Goal: Task Accomplishment & Management: Use online tool/utility

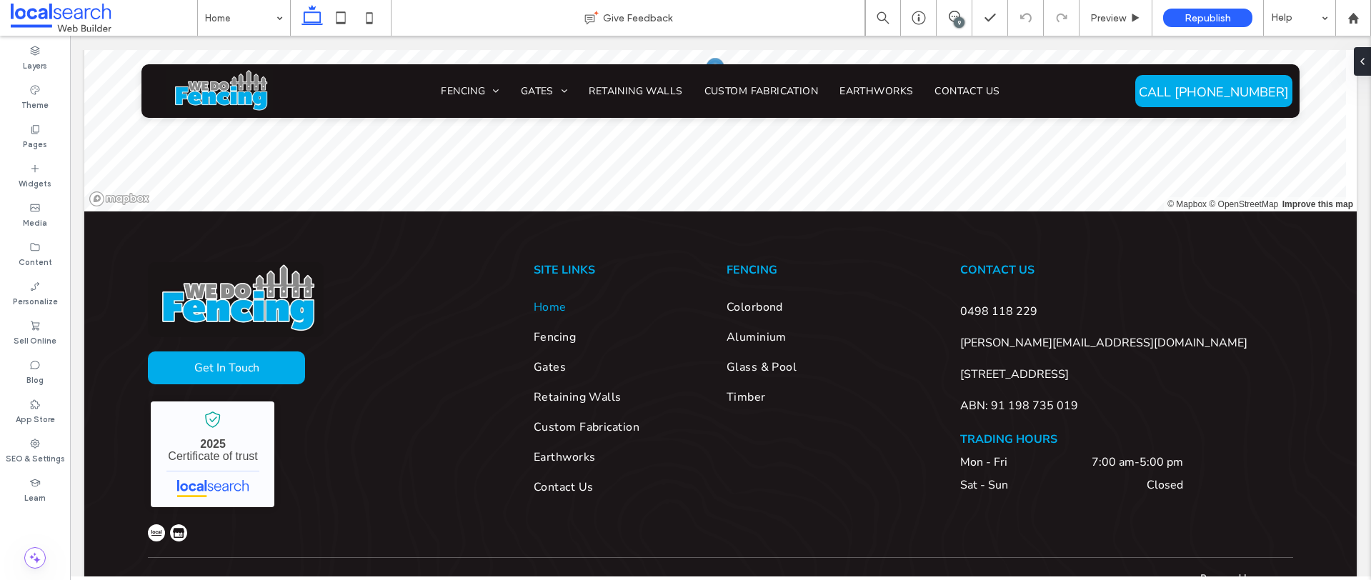
scroll to position [3583, 0]
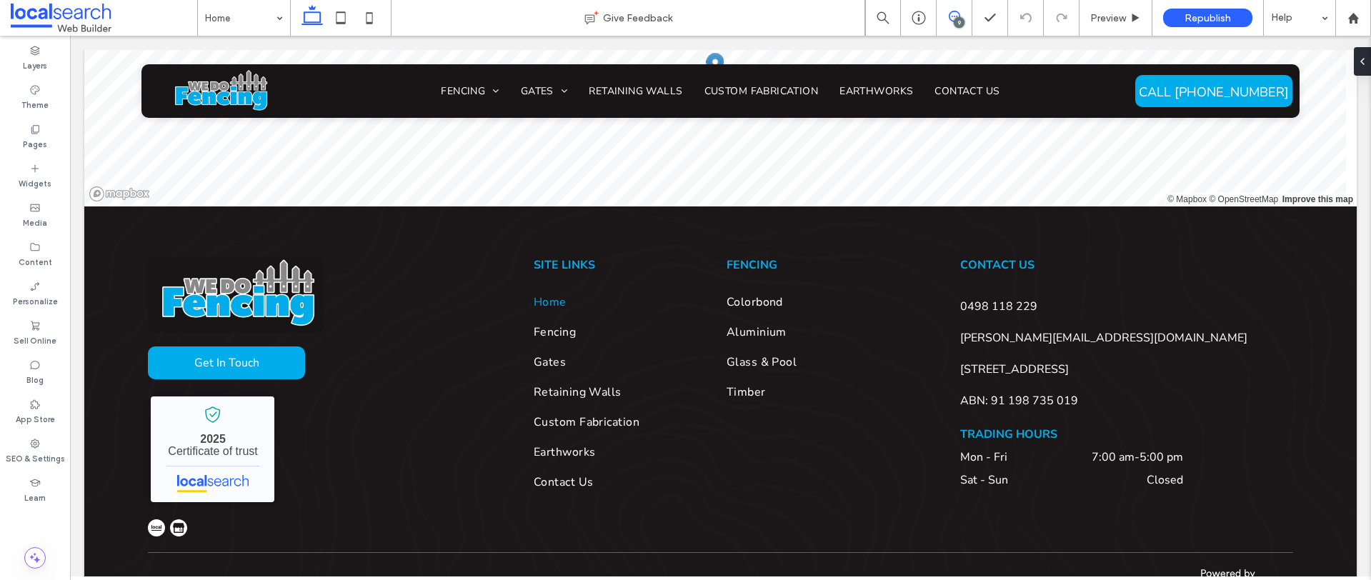
click at [960, 12] on span at bounding box center [954, 16] width 35 height 11
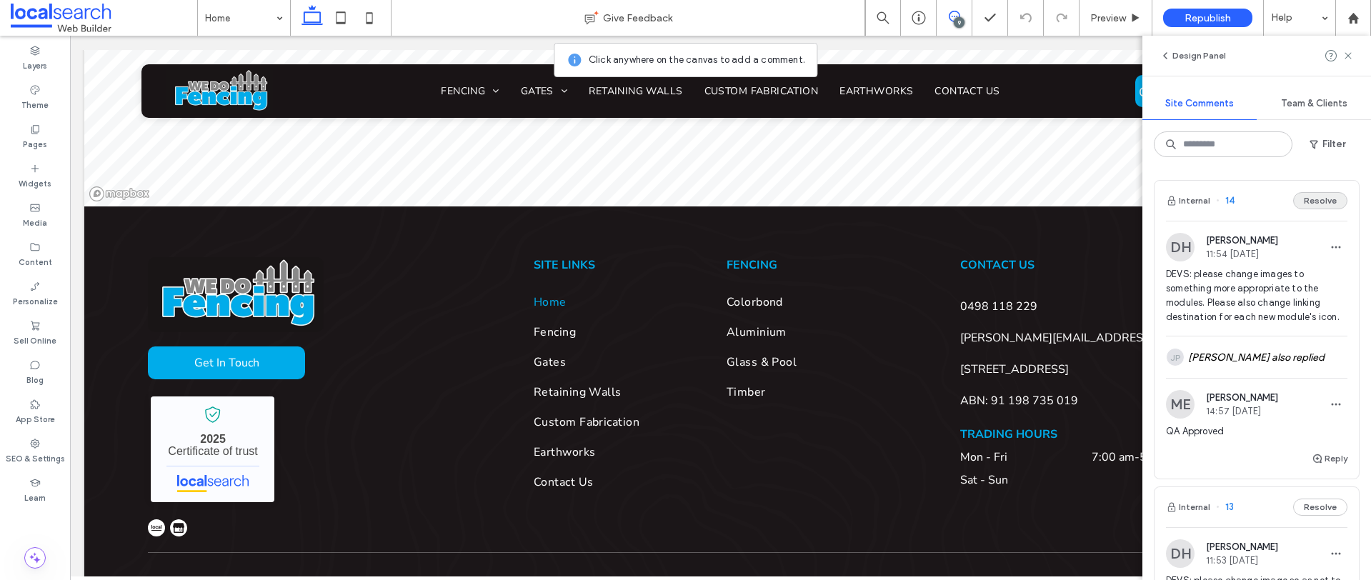
click at [1320, 203] on button "Resolve" at bounding box center [1320, 200] width 54 height 17
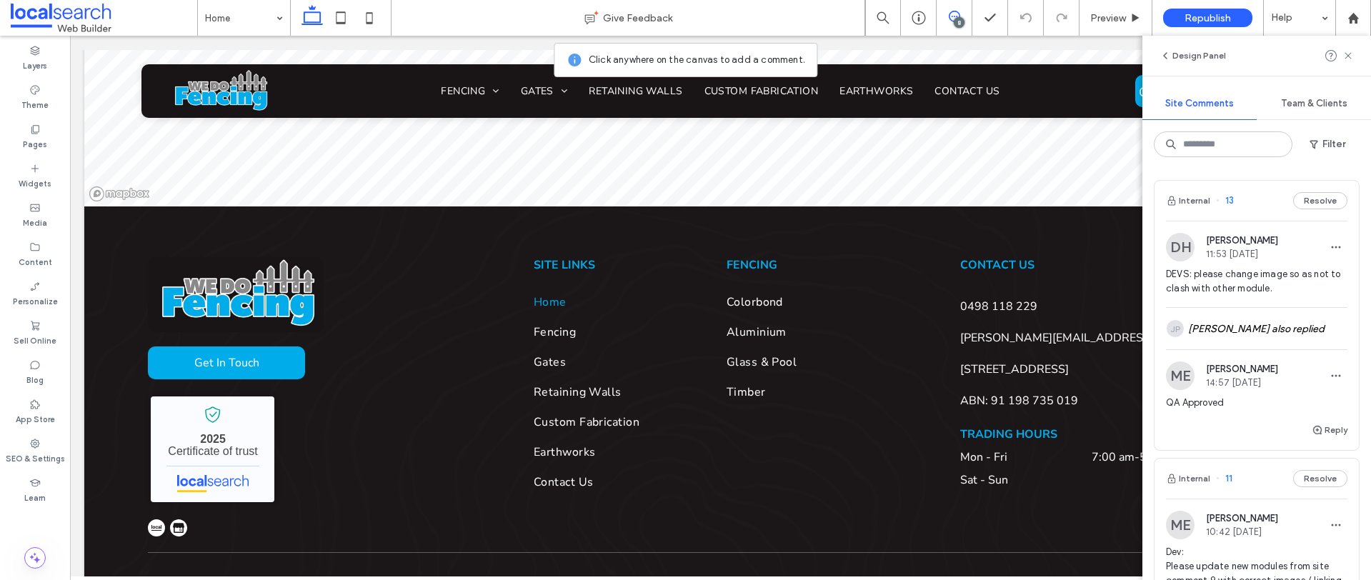
click at [1319, 202] on button "Resolve" at bounding box center [1320, 200] width 54 height 17
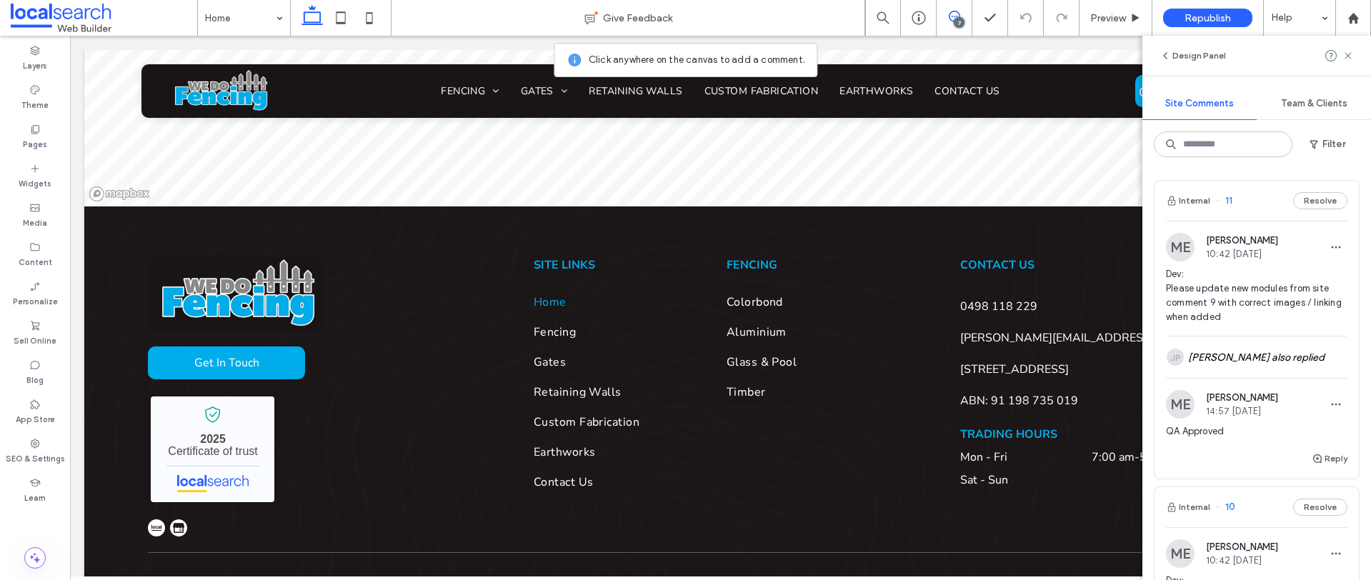
click at [1319, 202] on button "Resolve" at bounding box center [1320, 200] width 54 height 17
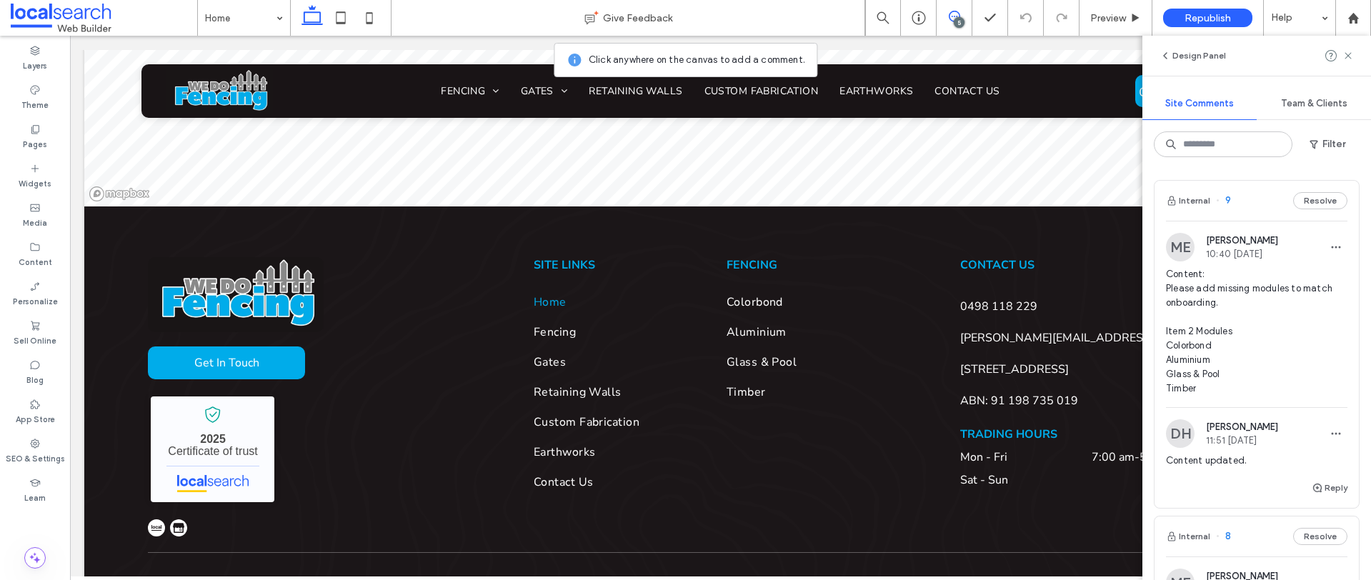
click at [1319, 202] on button "Resolve" at bounding box center [1320, 200] width 54 height 17
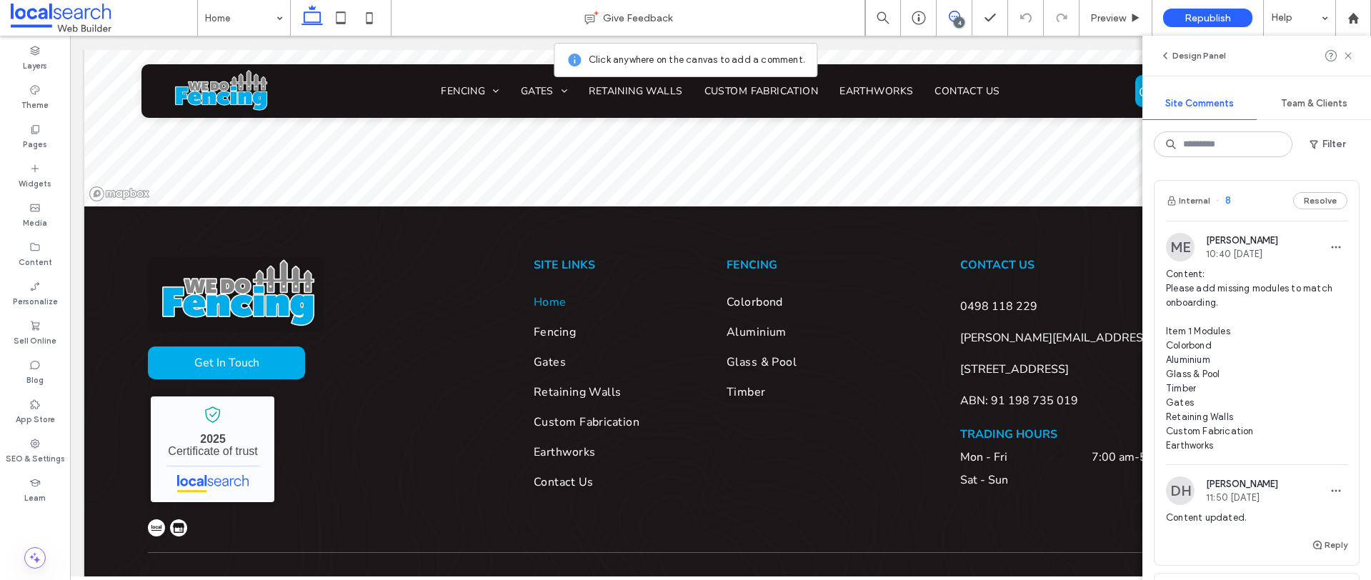
click at [1319, 202] on button "Resolve" at bounding box center [1320, 200] width 54 height 17
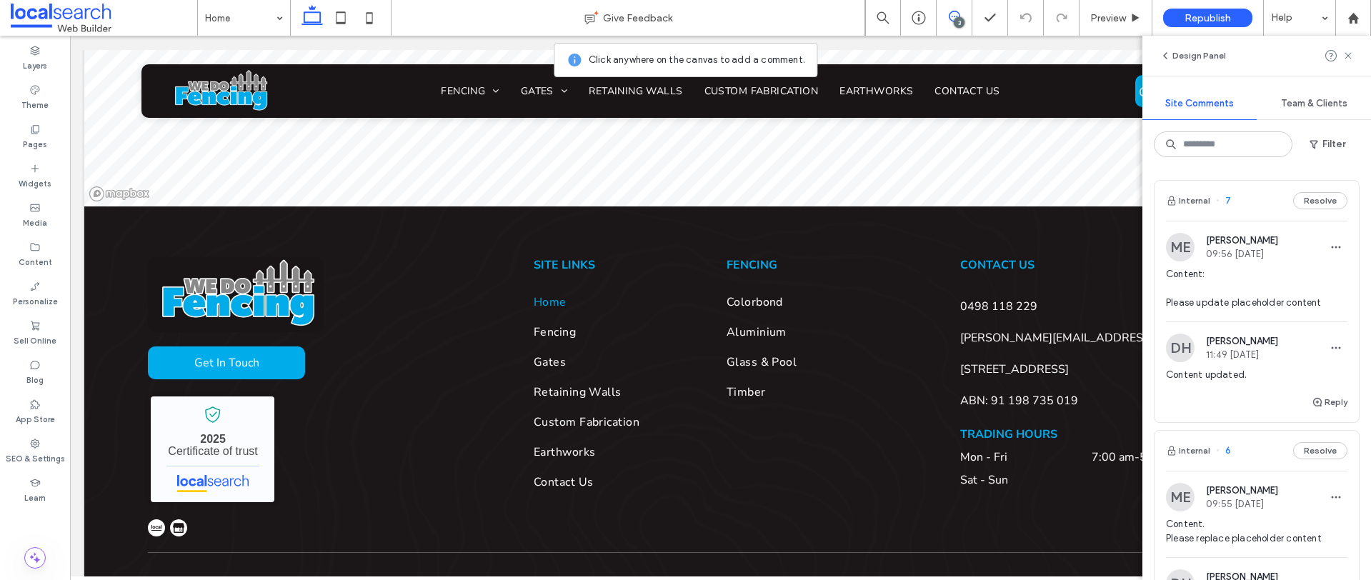
click at [1319, 202] on button "Resolve" at bounding box center [1320, 200] width 54 height 17
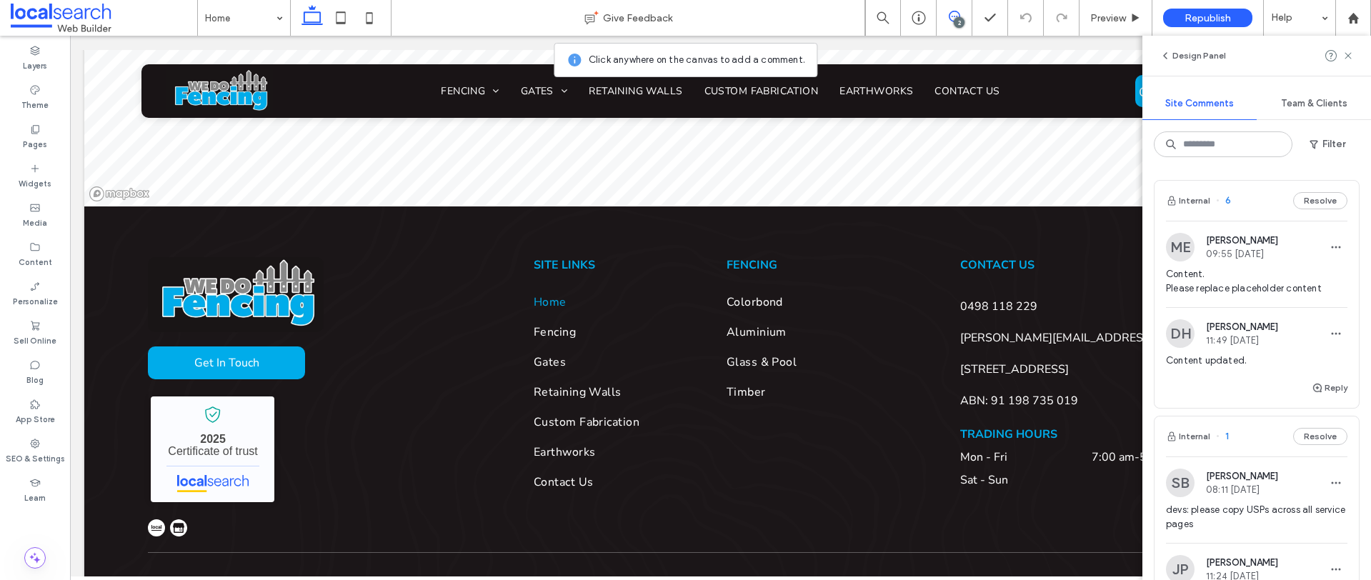
click at [1319, 202] on button "Resolve" at bounding box center [1320, 200] width 54 height 17
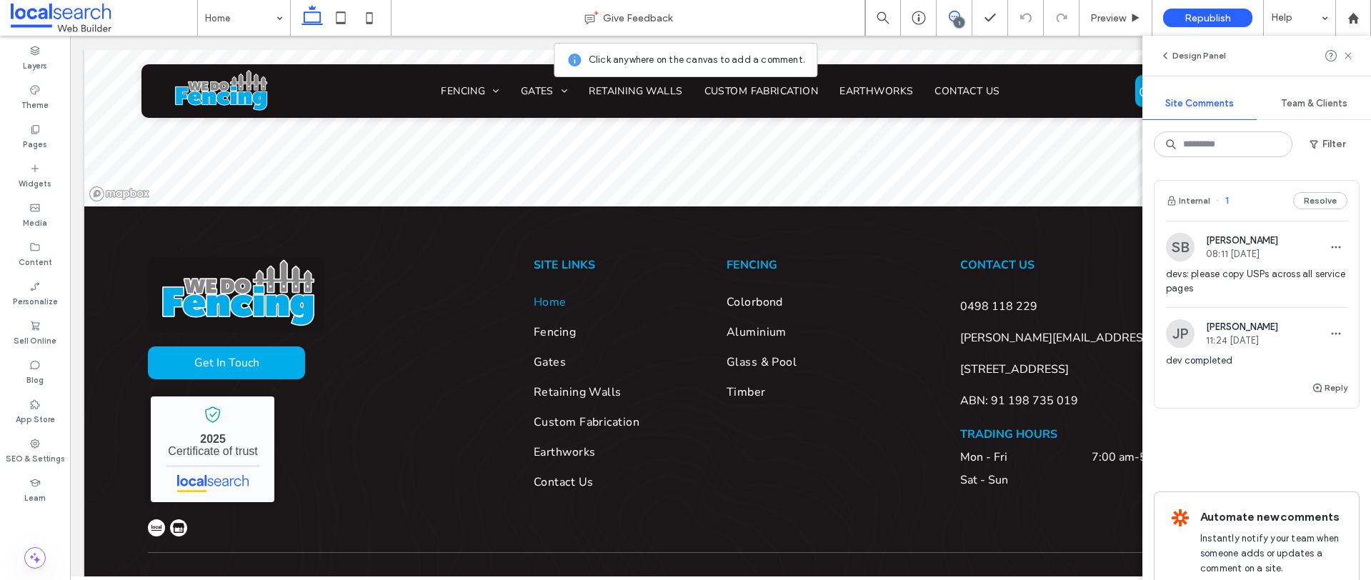
click at [1319, 202] on button "Resolve" at bounding box center [1320, 200] width 54 height 17
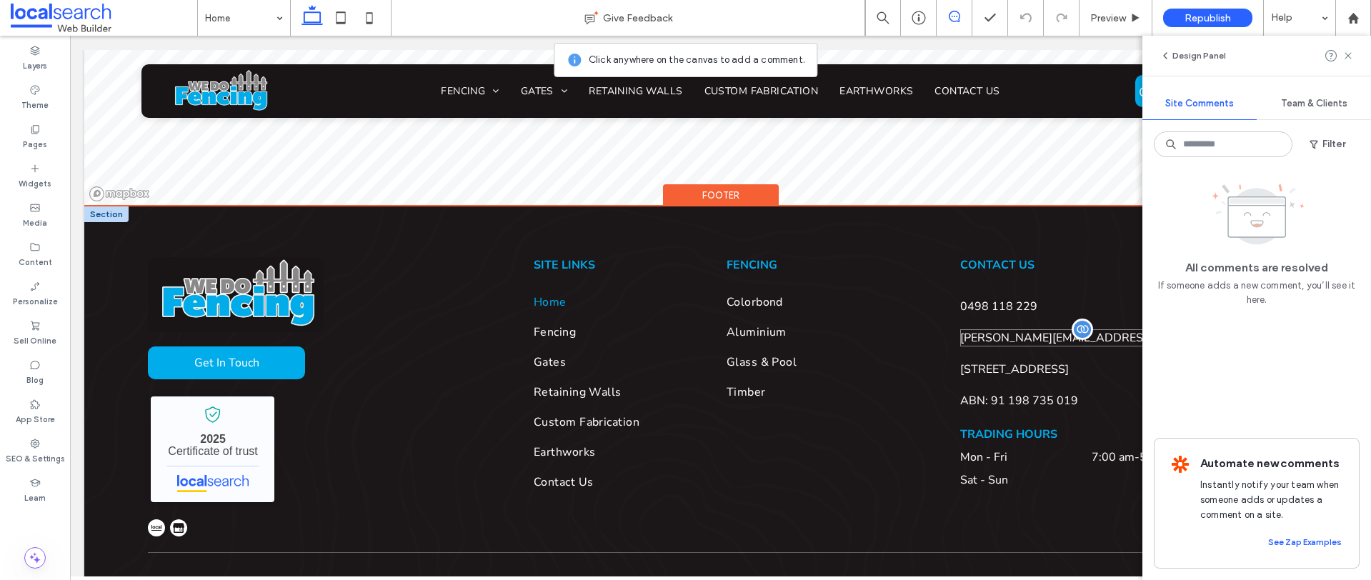
click at [996, 330] on span "[PERSON_NAME][EMAIL_ADDRESS][DOMAIN_NAME]" at bounding box center [1103, 338] width 287 height 16
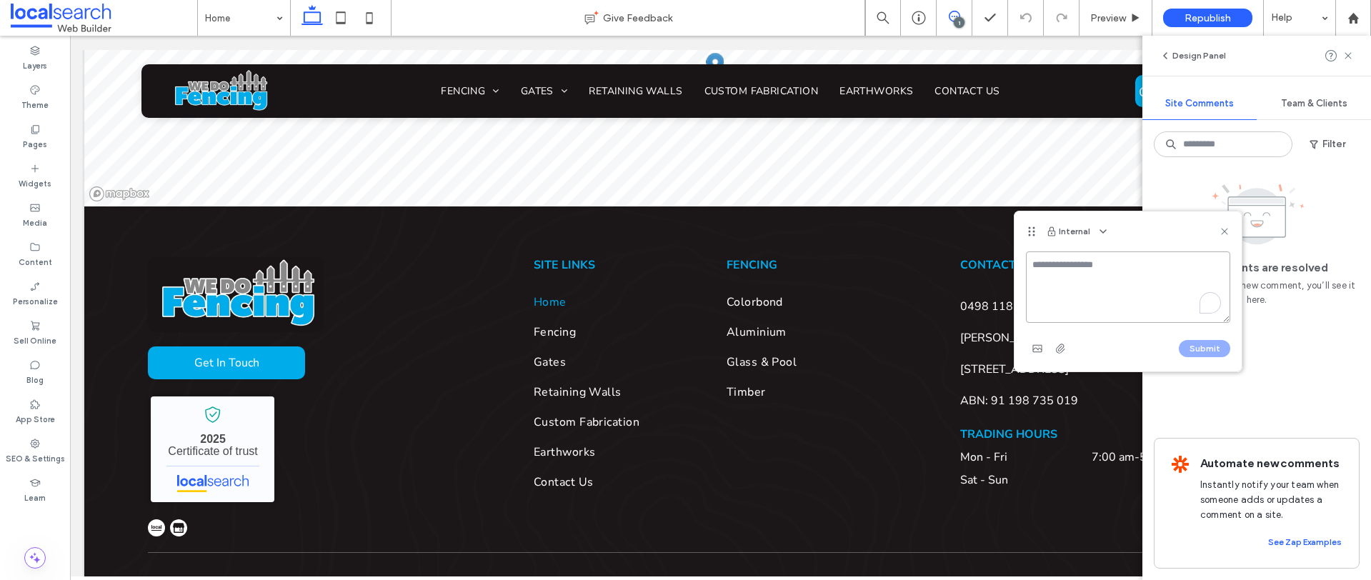
click at [1066, 275] on textarea "To enrich screen reader interactions, please activate Accessibility in Grammarl…" at bounding box center [1128, 287] width 204 height 71
paste textarea "**********"
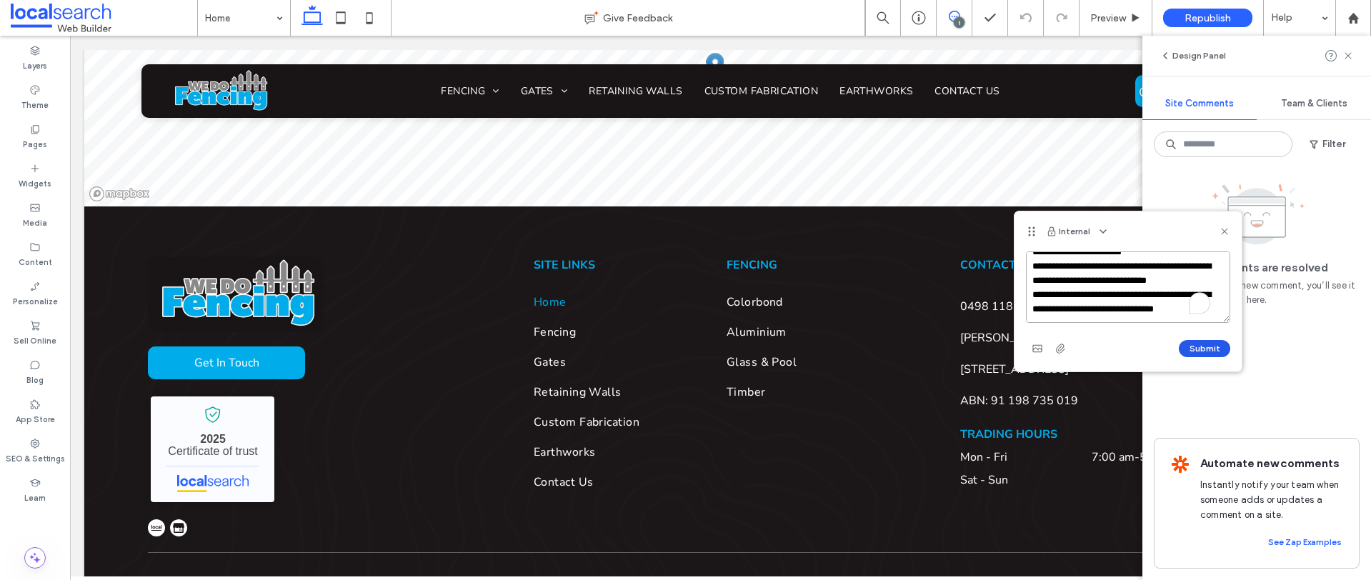
type textarea "**********"
click at [1193, 347] on button "Submit" at bounding box center [1204, 348] width 51 height 17
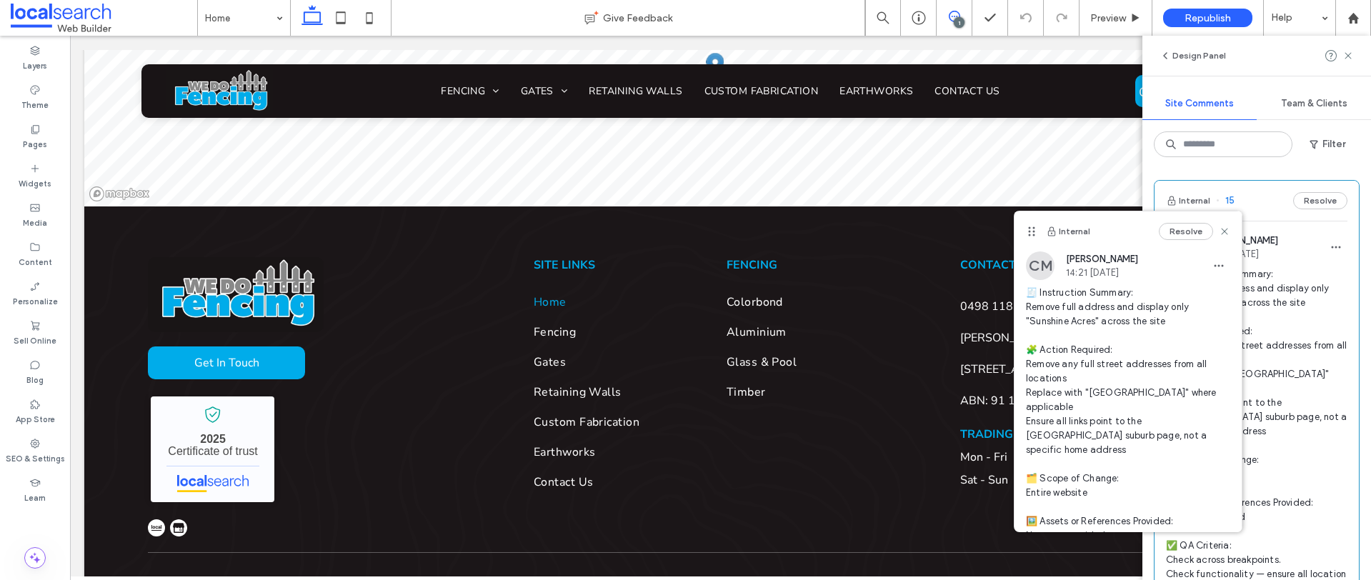
scroll to position [0, 0]
click at [1221, 232] on use at bounding box center [1224, 231] width 6 height 6
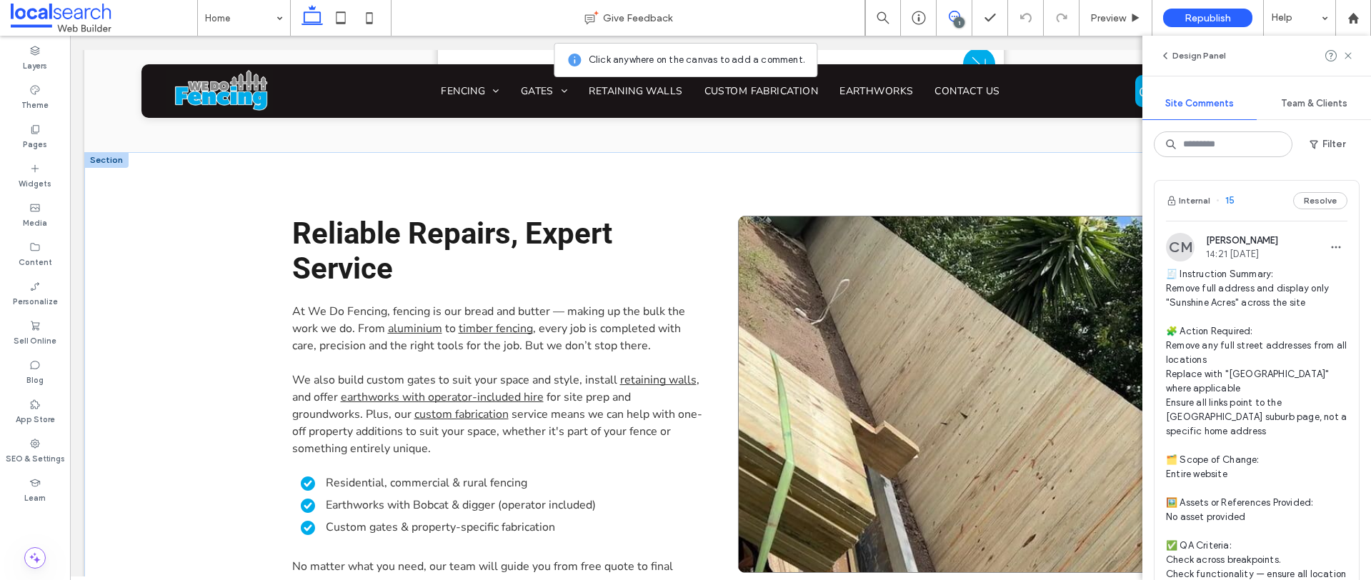
scroll to position [2322, 0]
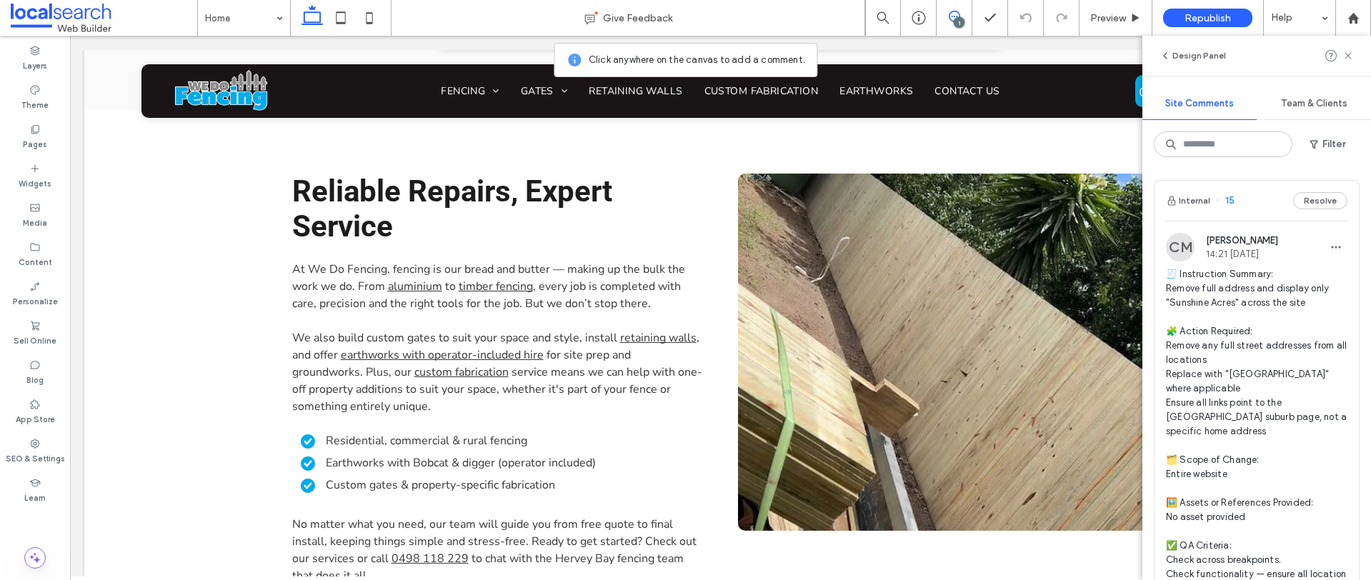
click at [960, 17] on div "1" at bounding box center [959, 22] width 11 height 11
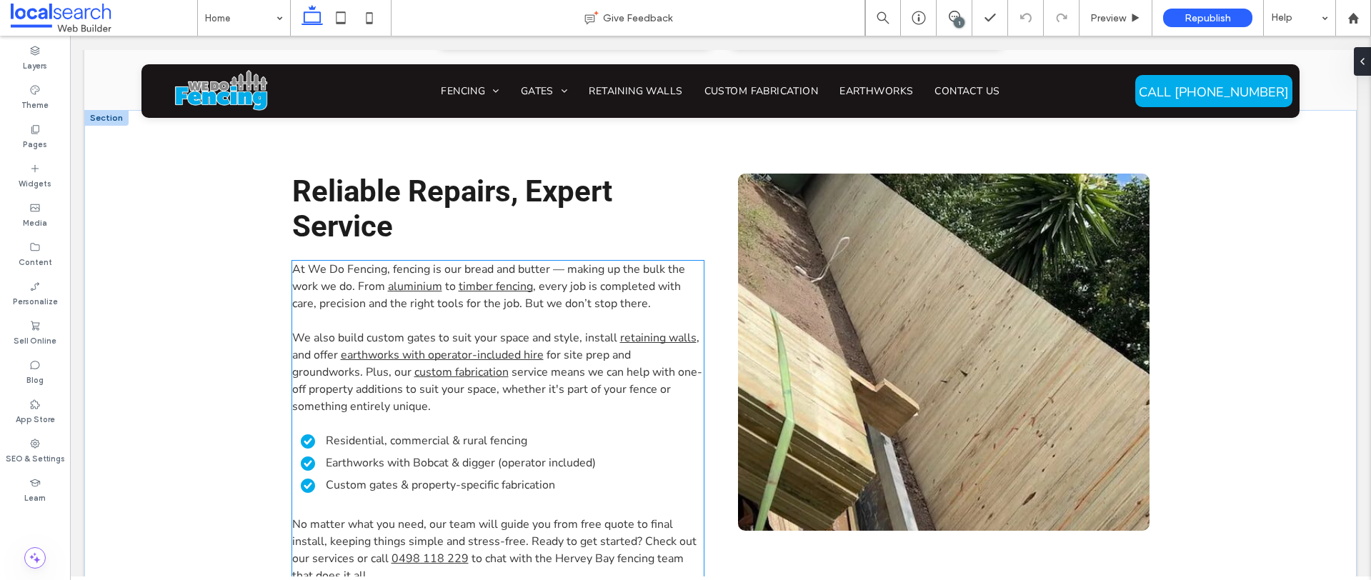
click at [510, 364] on span "service means we can help with one-off property additions to suit your space, w…" at bounding box center [497, 389] width 410 height 50
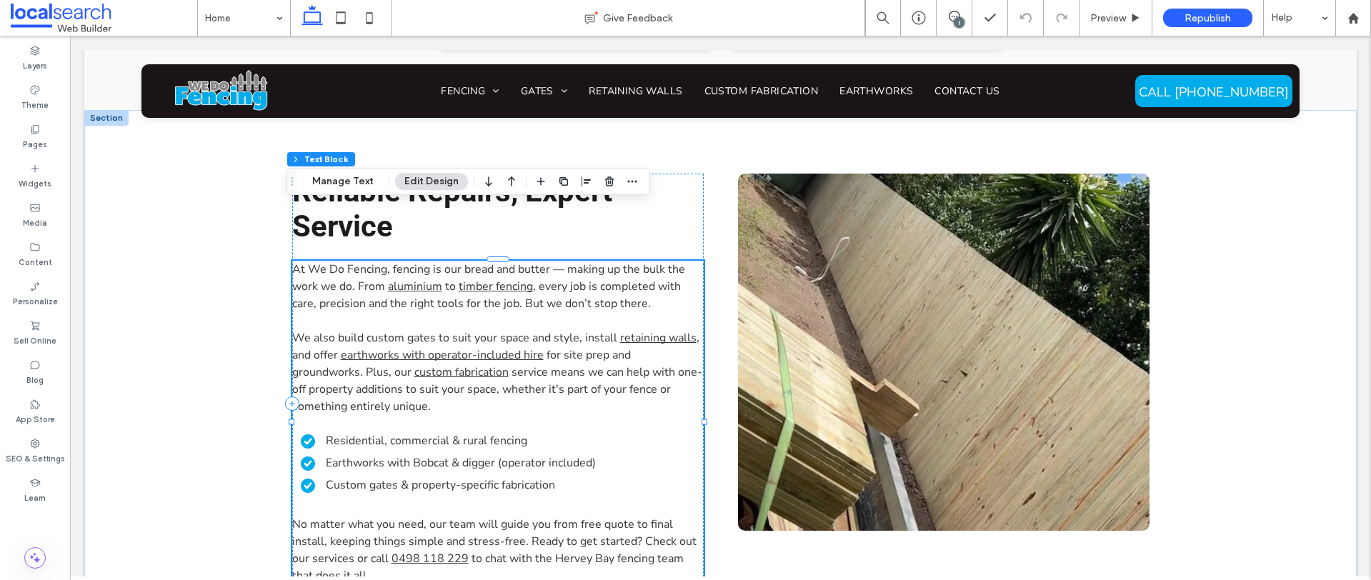
click at [510, 327] on div "At We Do Fencing, fencing is our bread and butter — making up the bulk the work…" at bounding box center [498, 423] width 412 height 324
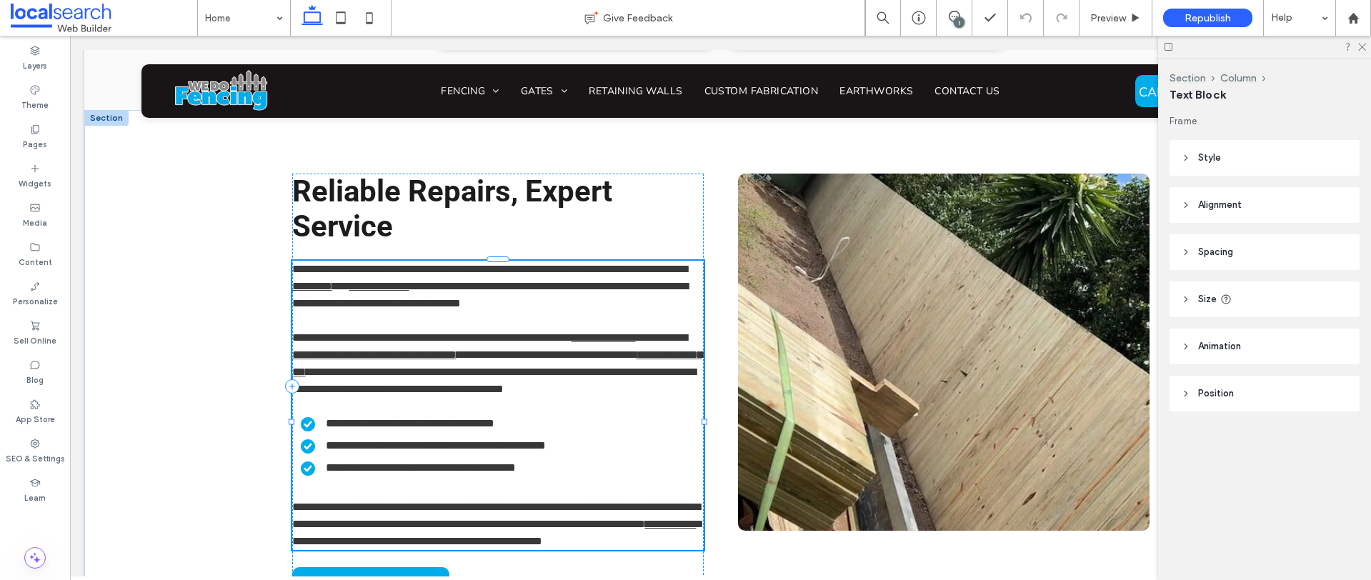
type input "**********"
type input "**"
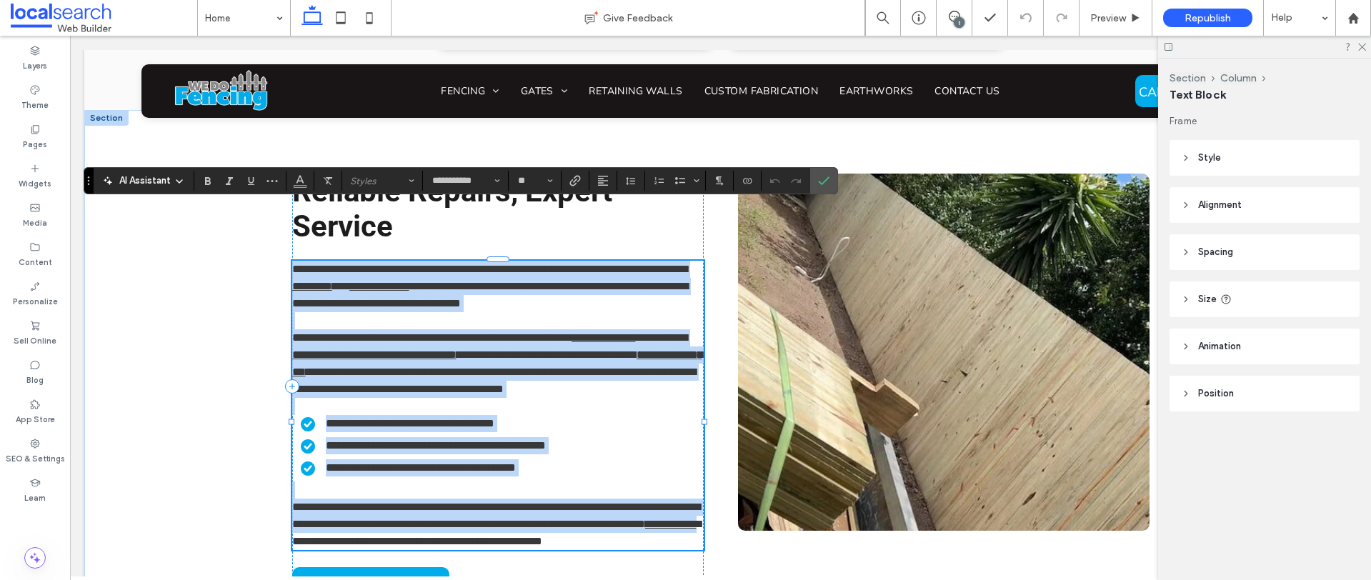
click at [563, 398] on p at bounding box center [498, 406] width 412 height 17
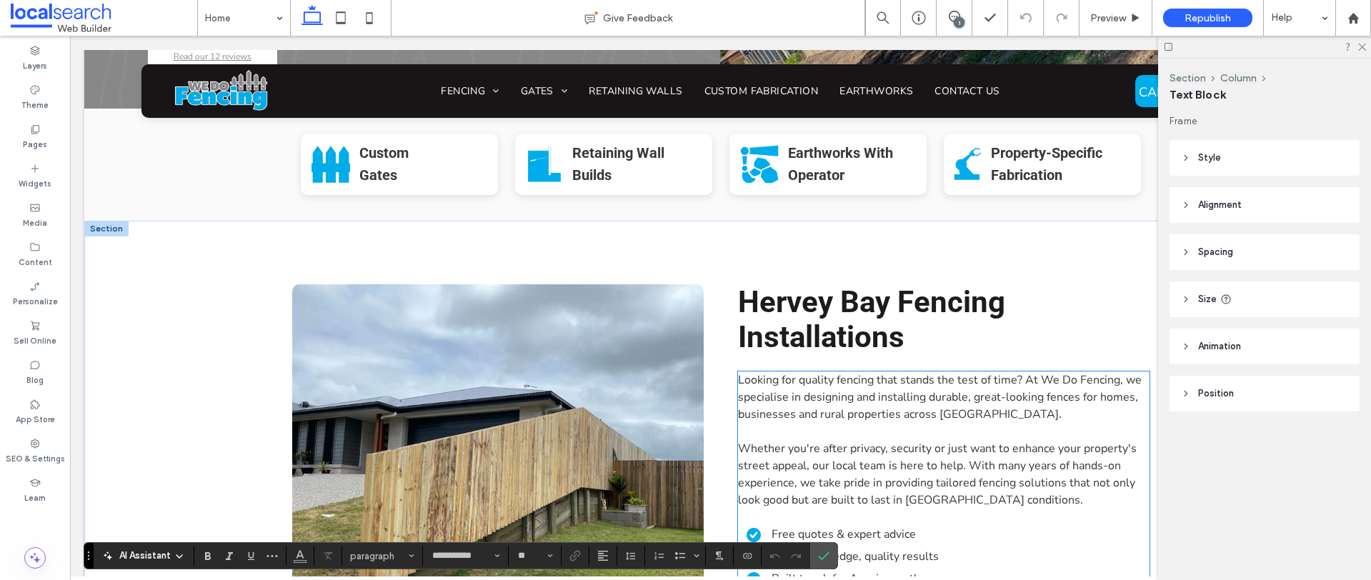
click at [810, 423] on p at bounding box center [944, 431] width 412 height 17
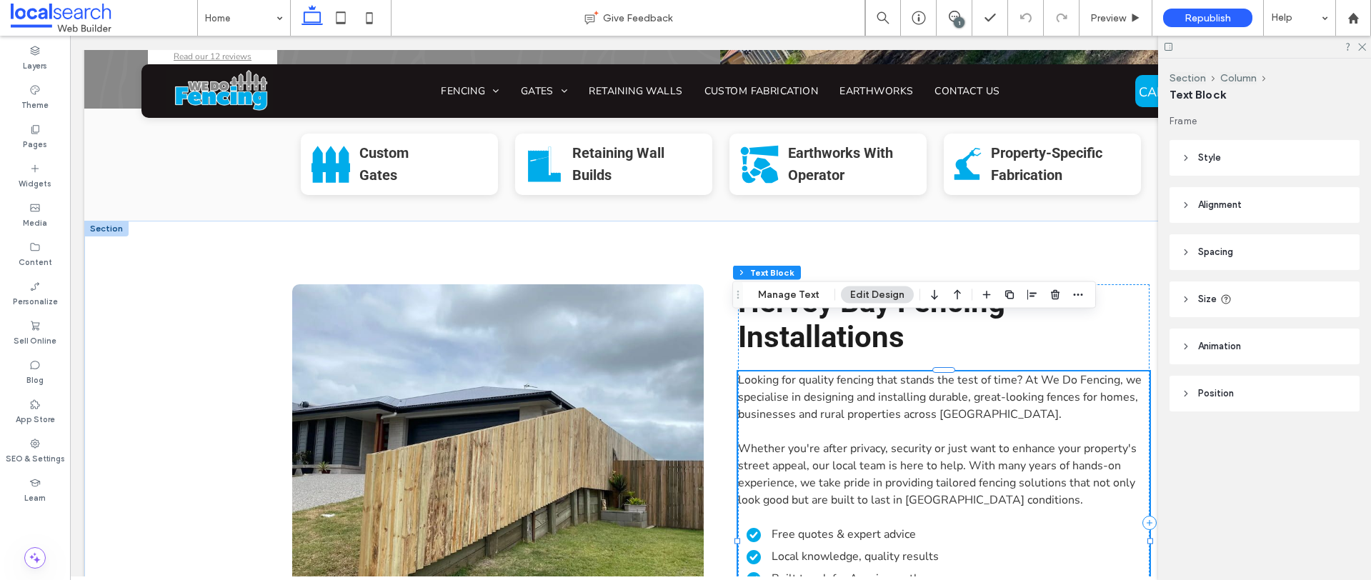
click at [810, 423] on p at bounding box center [944, 431] width 412 height 17
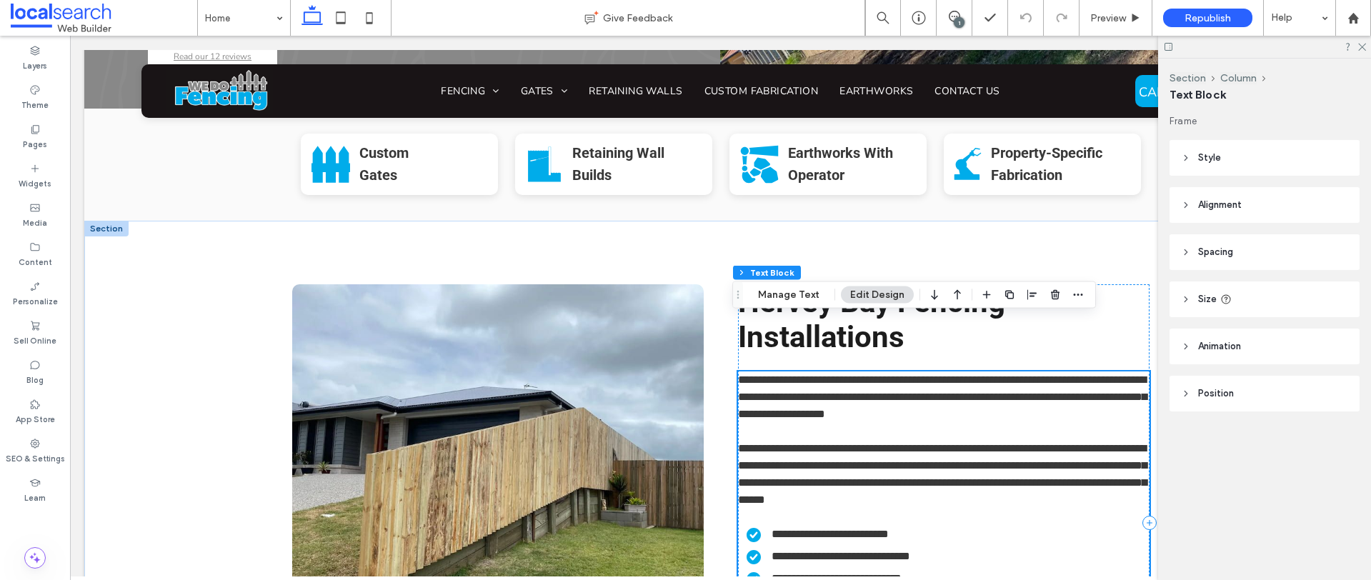
scroll to position [620, 0]
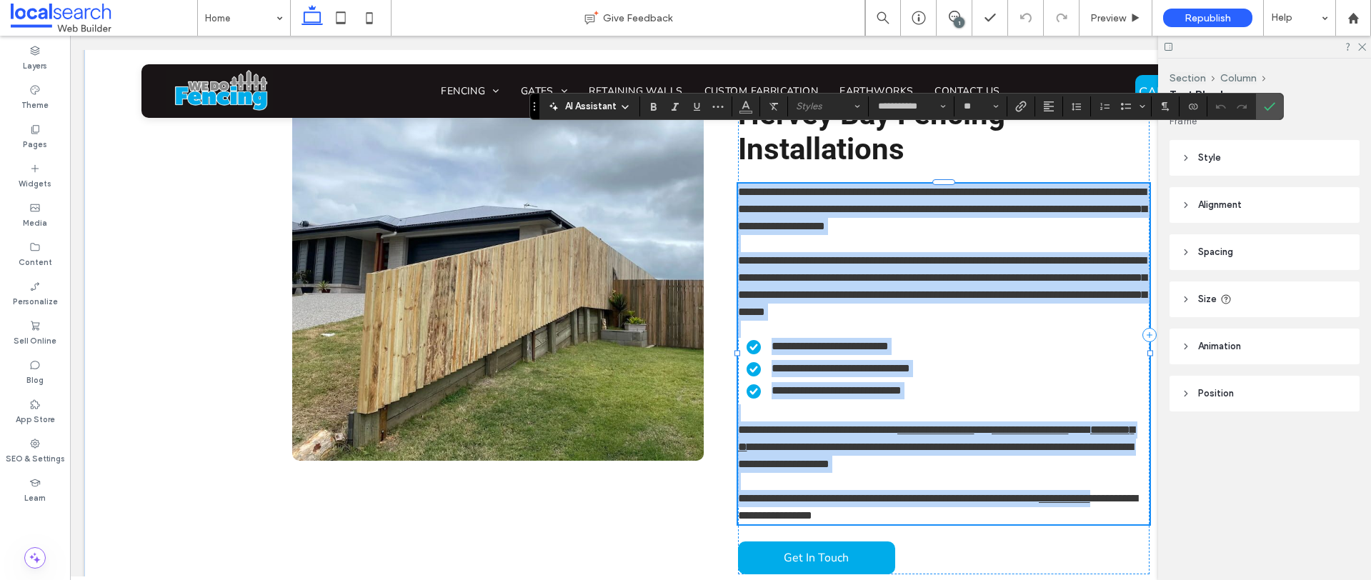
click at [926, 349] on div "**********" at bounding box center [944, 354] width 412 height 341
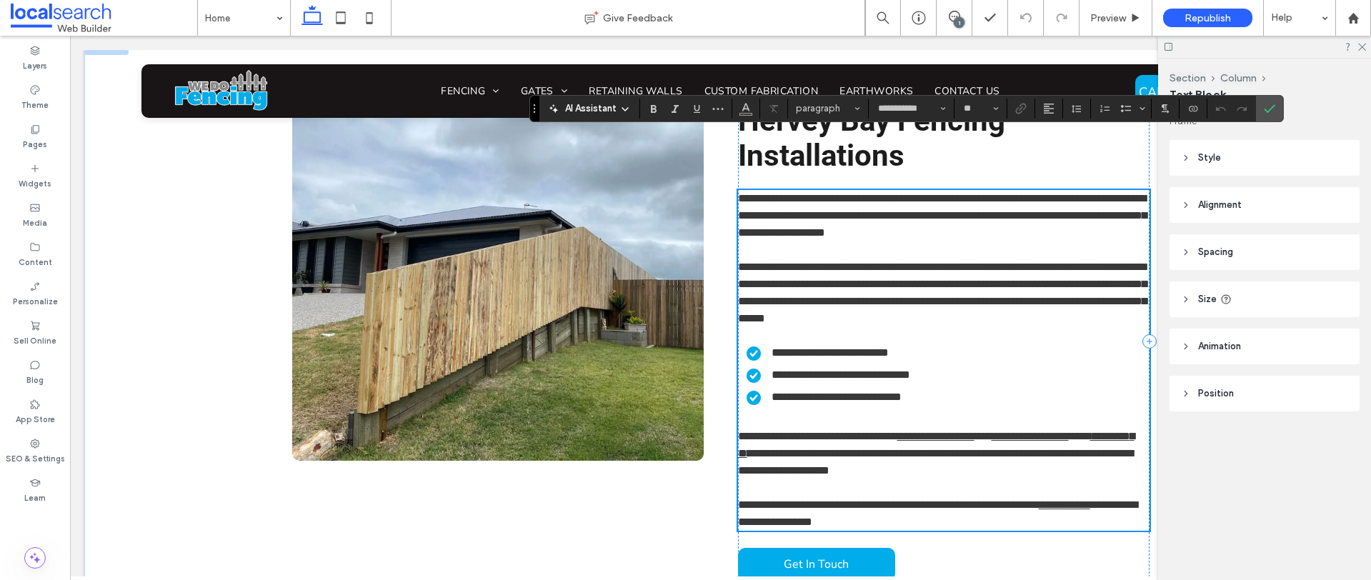
scroll to position [595, 0]
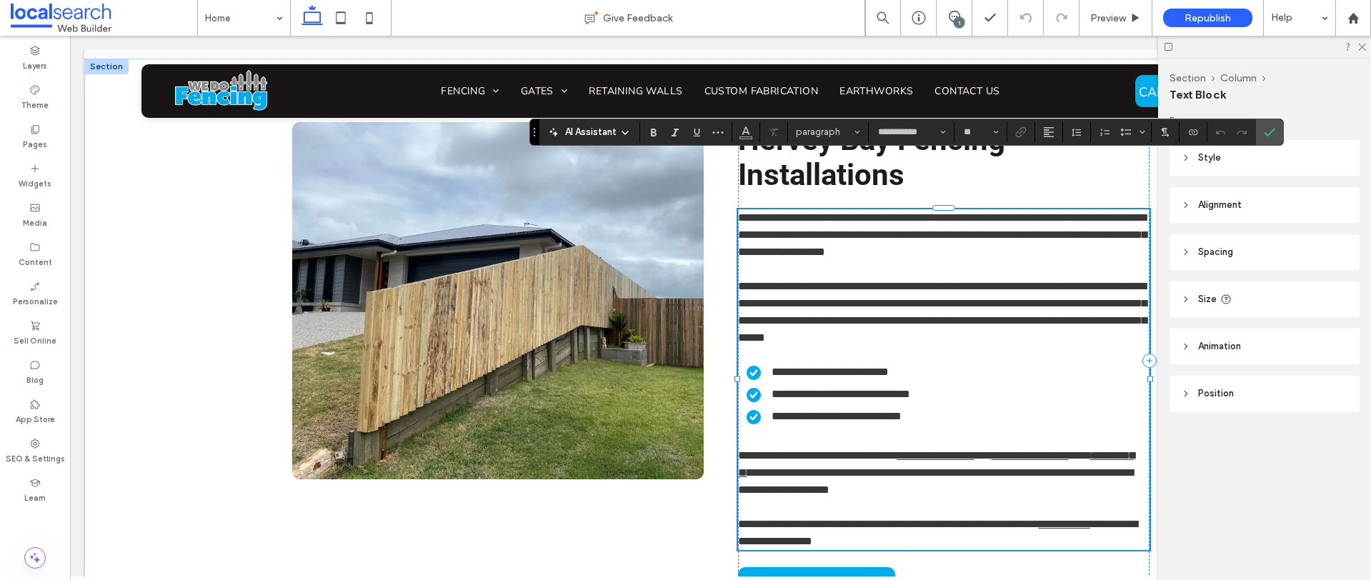
click at [939, 285] on span "**********" at bounding box center [942, 312] width 409 height 62
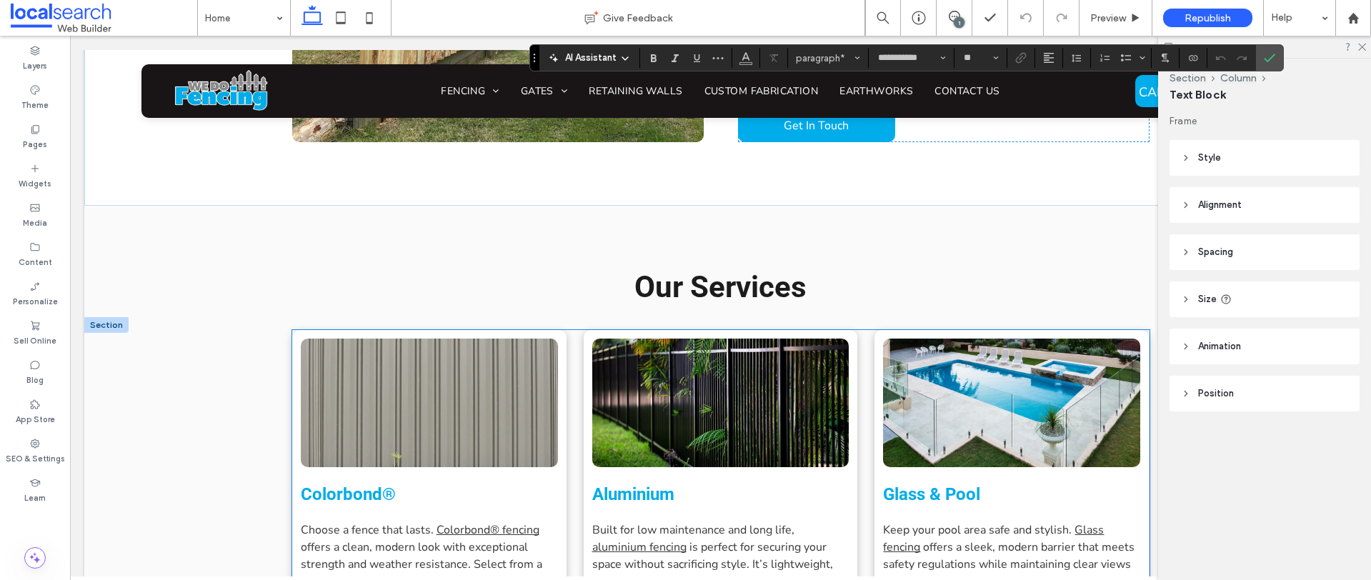
scroll to position [1229, 0]
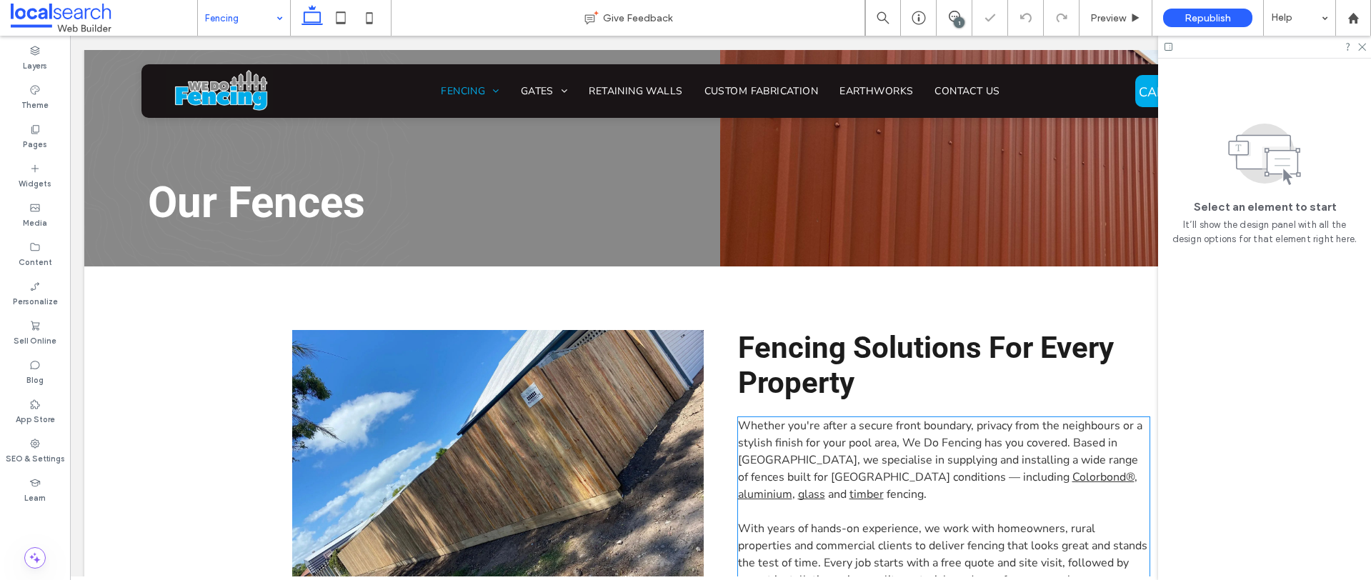
click at [907, 418] on span "Whether you're after a secure front boundary, privacy from the neighbours or a …" at bounding box center [940, 451] width 404 height 67
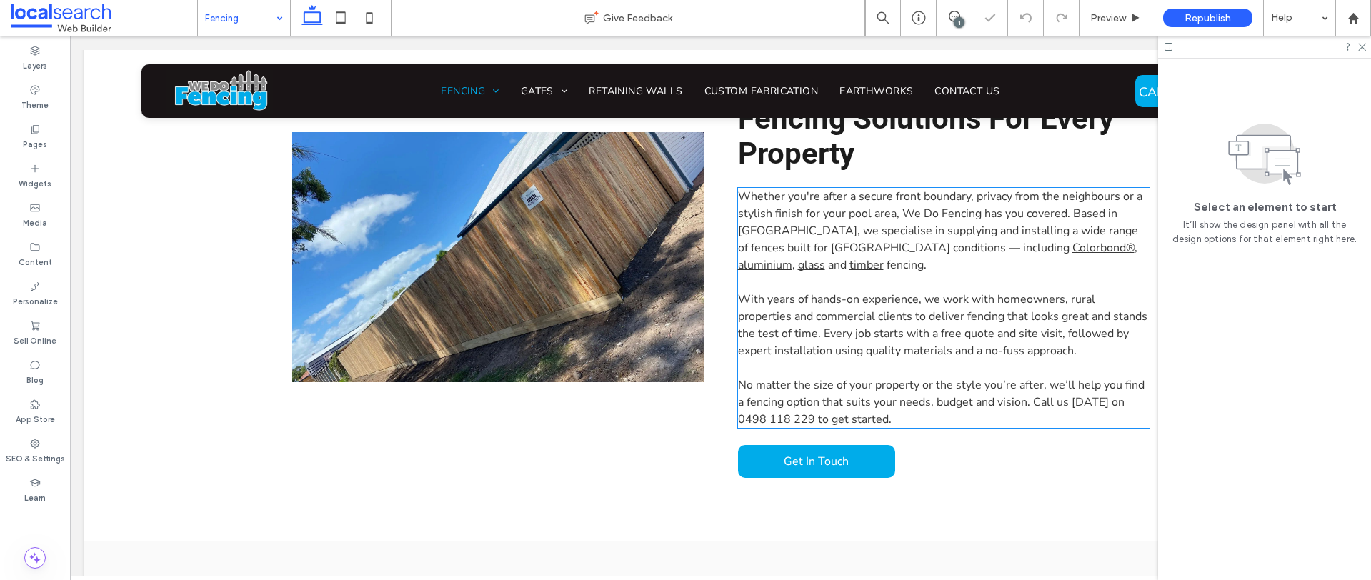
click at [907, 229] on span "Whether you're after a secure front boundary, privacy from the neighbours or a …" at bounding box center [940, 222] width 404 height 67
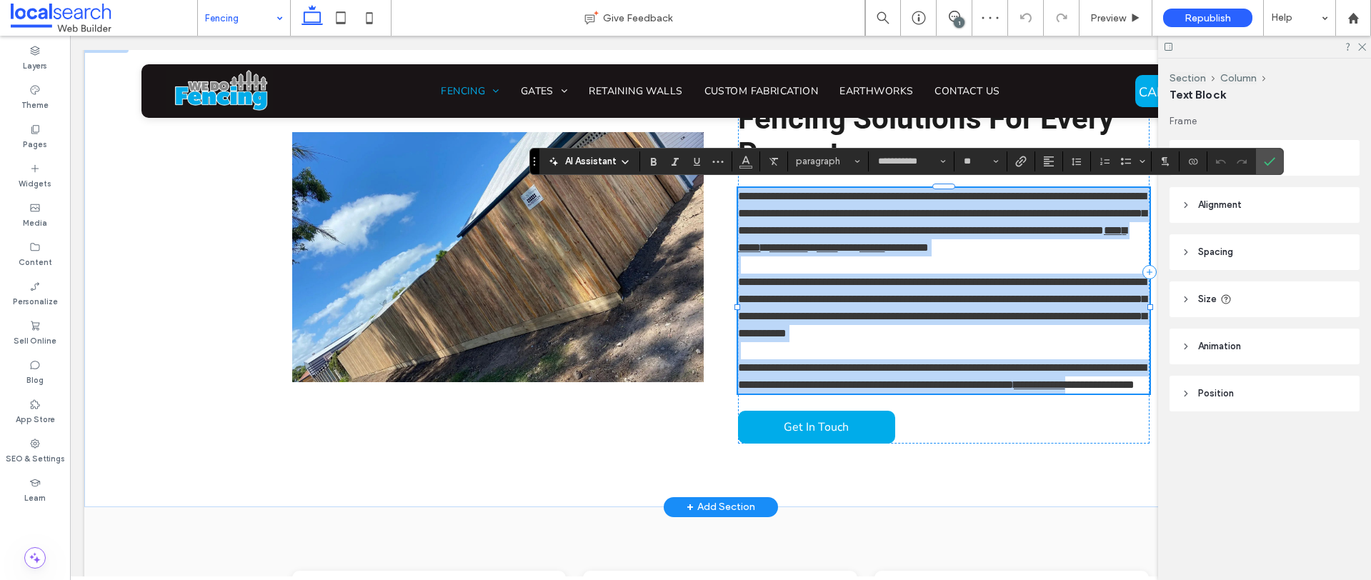
click at [911, 236] on span "**********" at bounding box center [942, 213] width 409 height 45
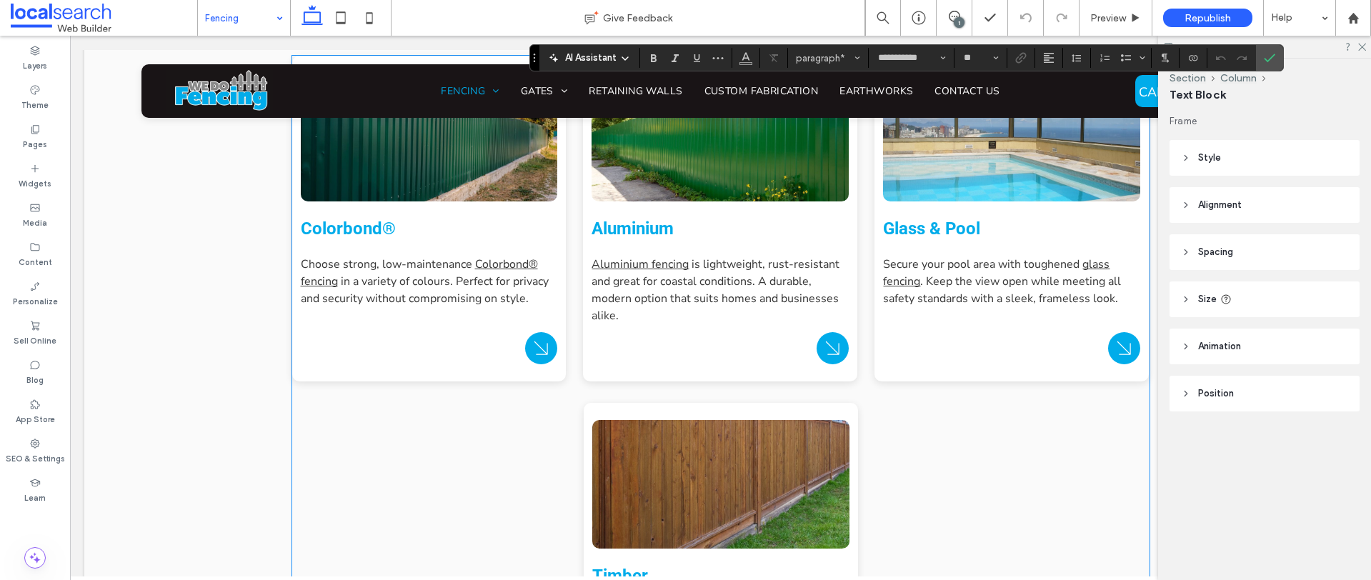
scroll to position [630, 0]
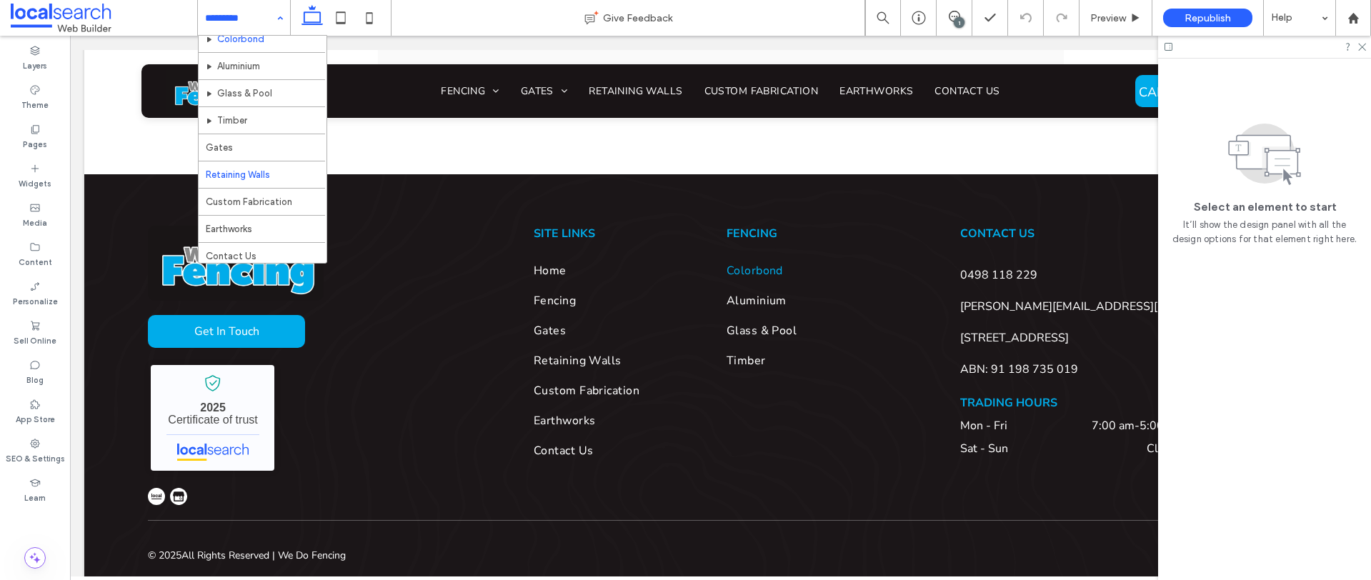
scroll to position [69, 0]
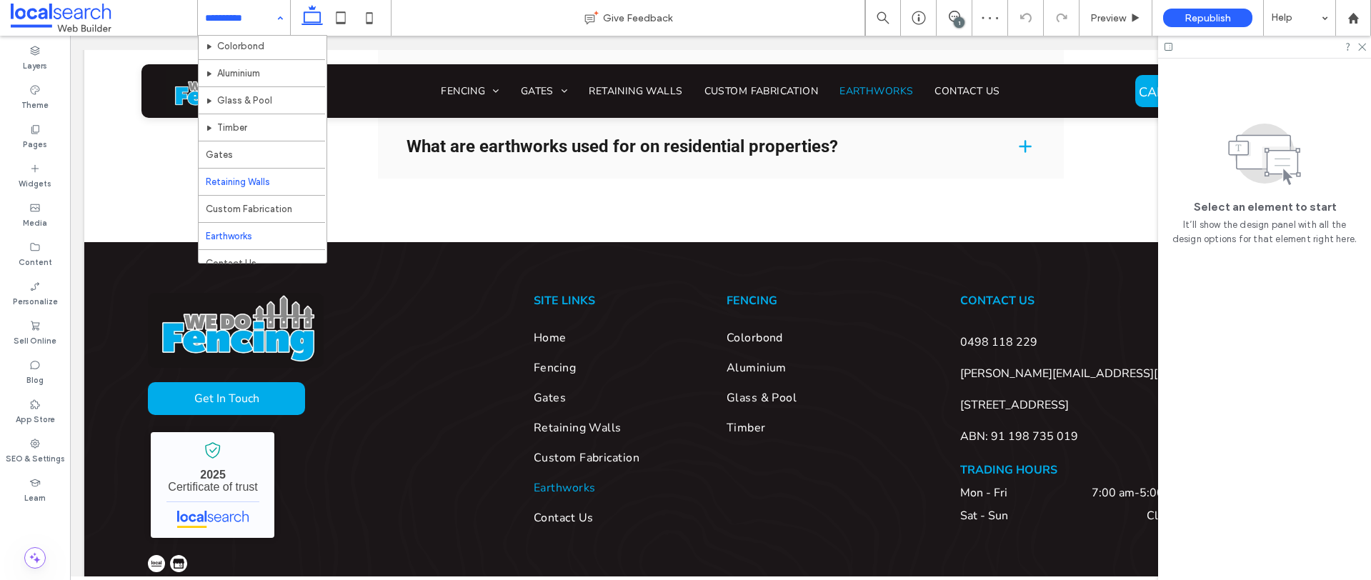
scroll to position [69, 0]
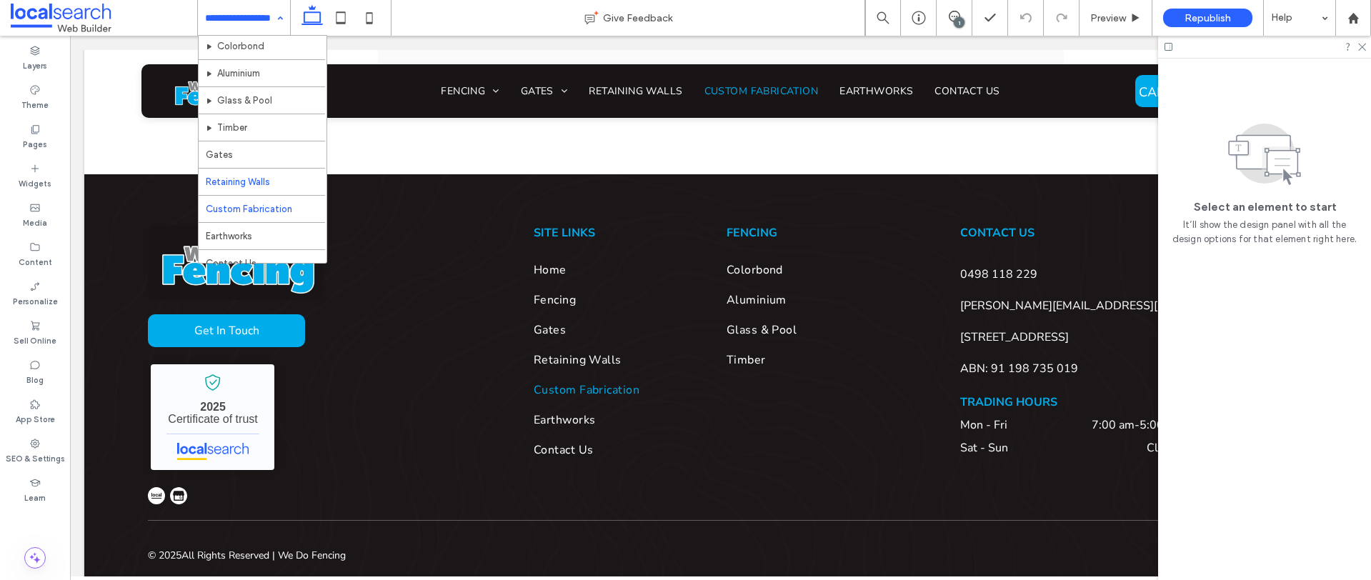
scroll to position [69, 0]
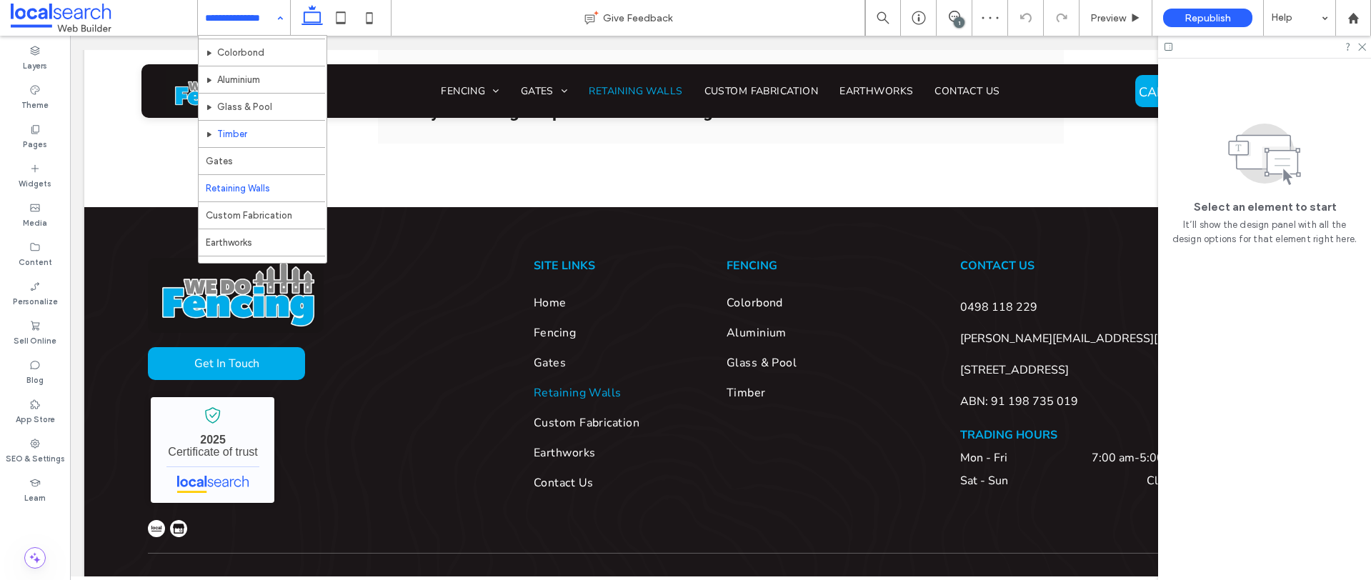
scroll to position [69, 0]
